Goal: Book appointment/travel/reservation

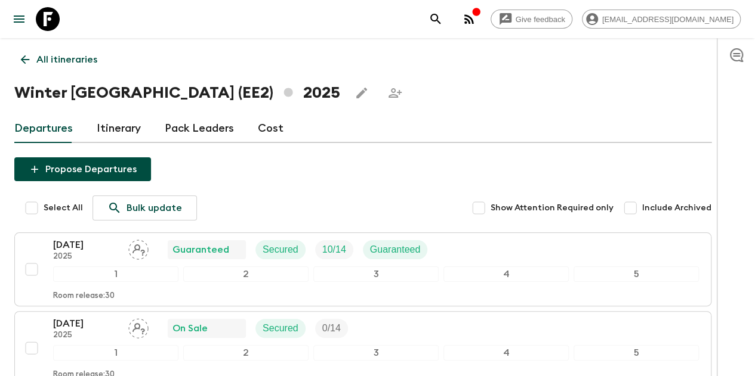
click at [32, 63] on icon at bounding box center [24, 59] width 13 height 13
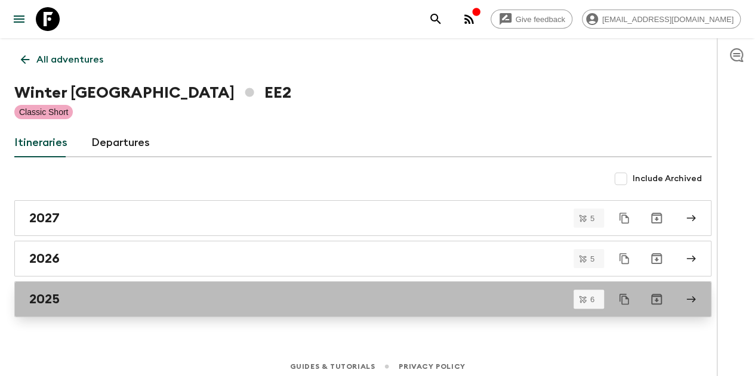
click at [60, 303] on h2 "2025" at bounding box center [44, 300] width 30 height 16
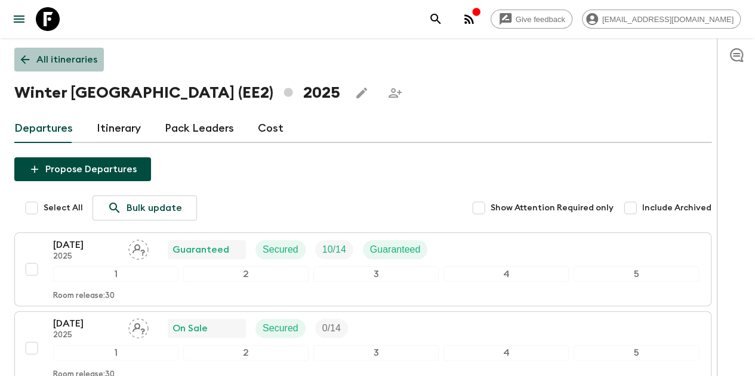
click at [30, 59] on icon at bounding box center [25, 59] width 9 height 9
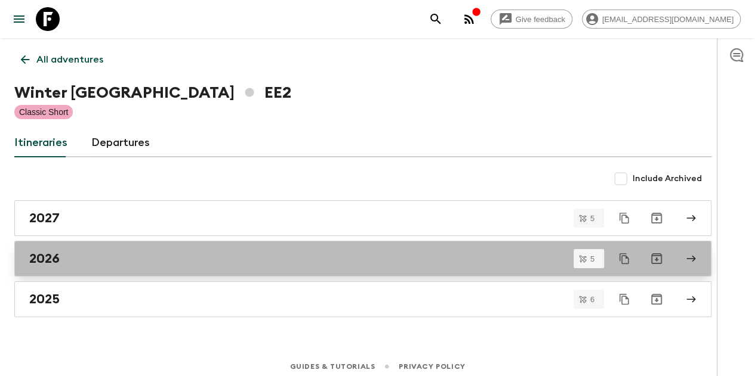
click at [60, 254] on h2 "2026" at bounding box center [44, 259] width 30 height 16
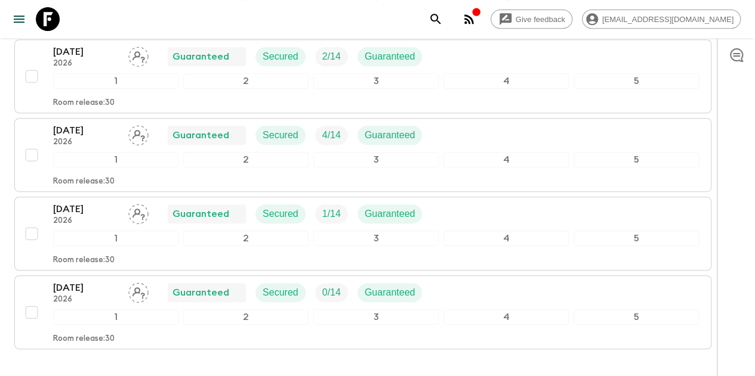
scroll to position [99, 0]
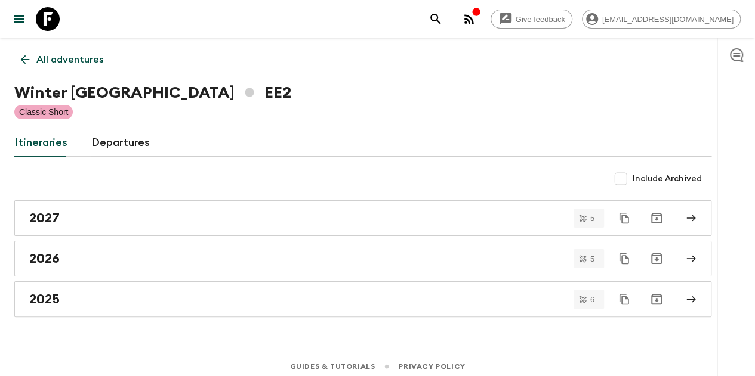
click at [32, 57] on icon at bounding box center [24, 59] width 13 height 13
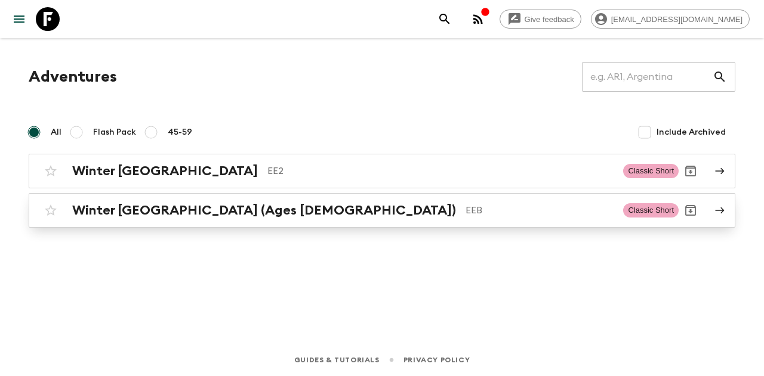
click at [72, 209] on h2 "Winter [GEOGRAPHIC_DATA] (Ages [DEMOGRAPHIC_DATA])" at bounding box center [264, 211] width 384 height 16
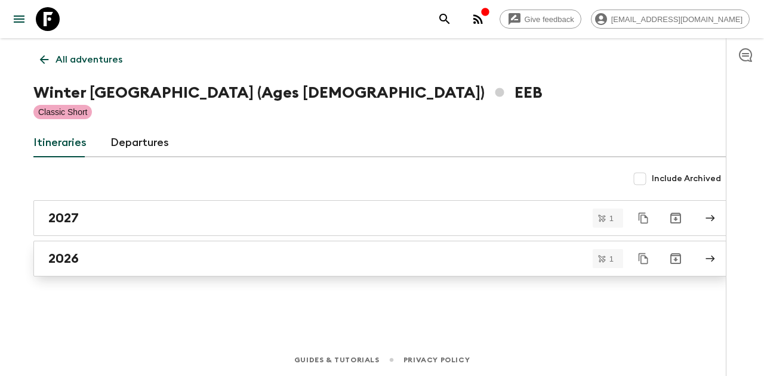
click at [81, 260] on div "2026" at bounding box center [370, 259] width 644 height 16
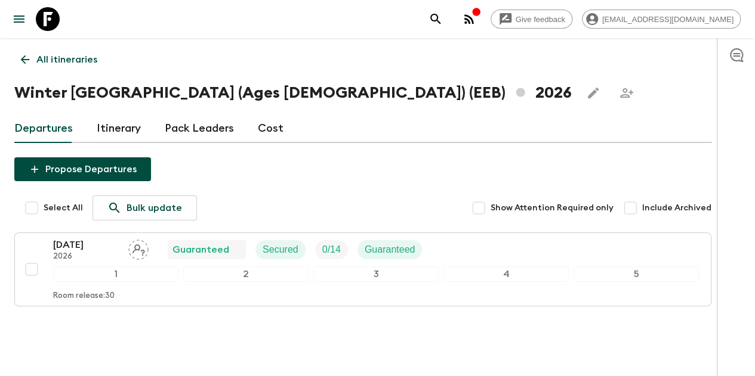
click at [30, 61] on icon at bounding box center [25, 59] width 9 height 9
